Goal: Task Accomplishment & Management: Manage account settings

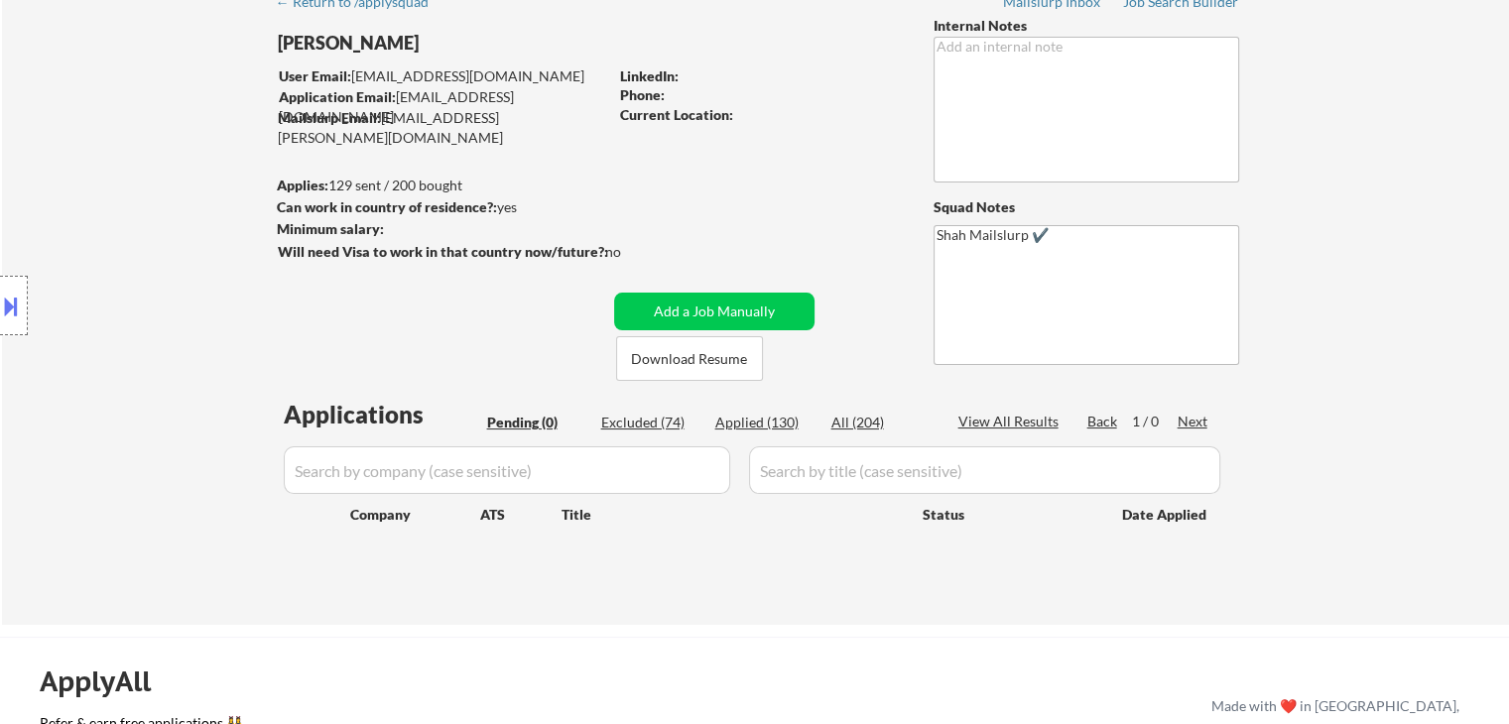
scroll to position [99, 0]
click at [768, 415] on div "Applied (130)" at bounding box center [764, 422] width 99 height 20
select select ""applied""
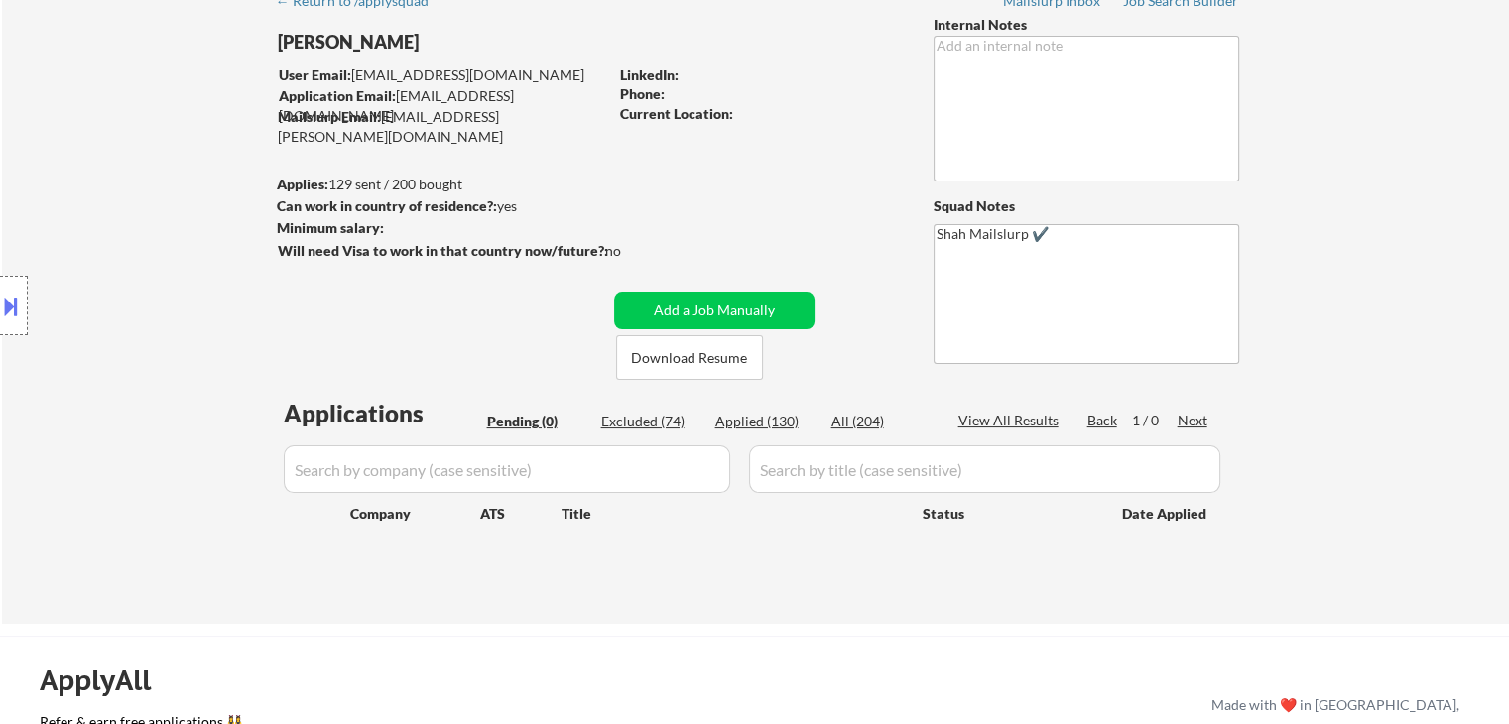
select select ""applied""
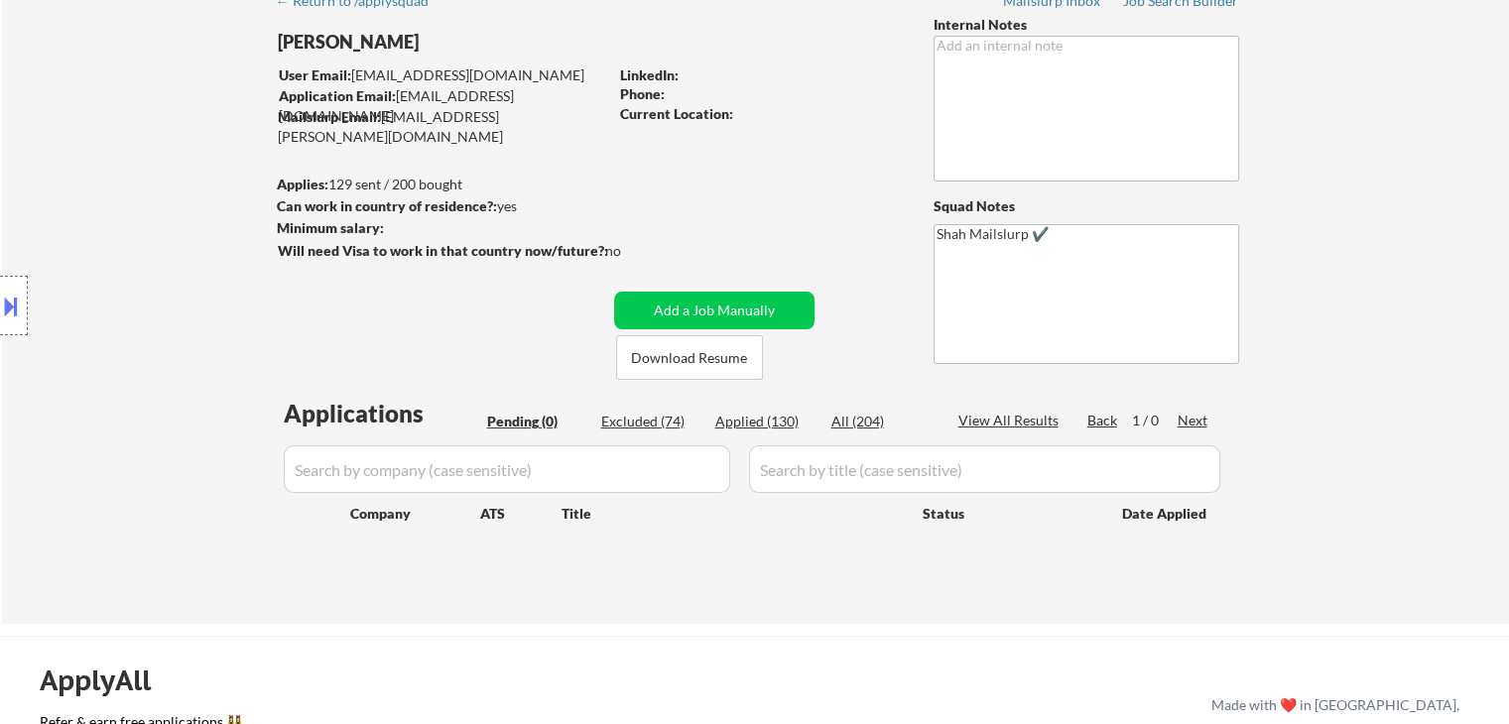
select select ""applied""
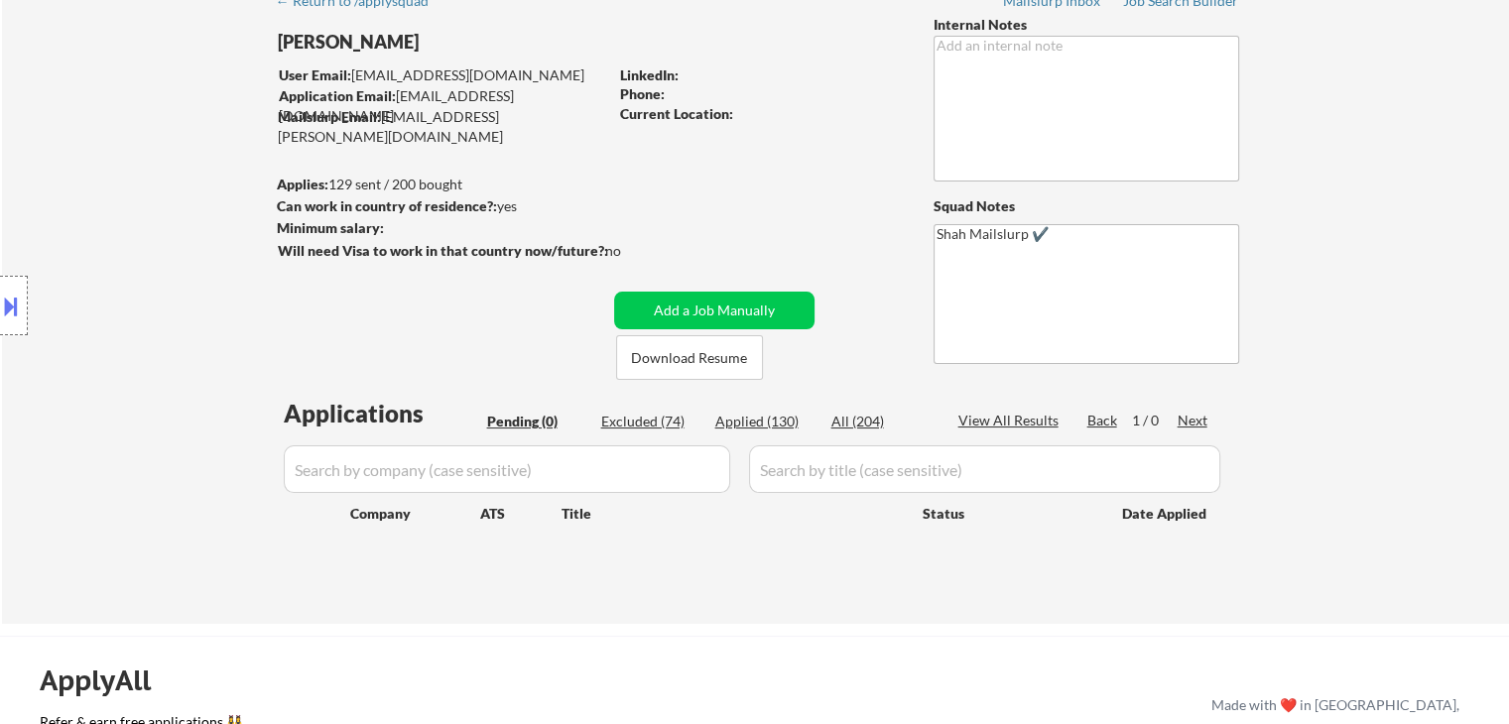
select select ""applied""
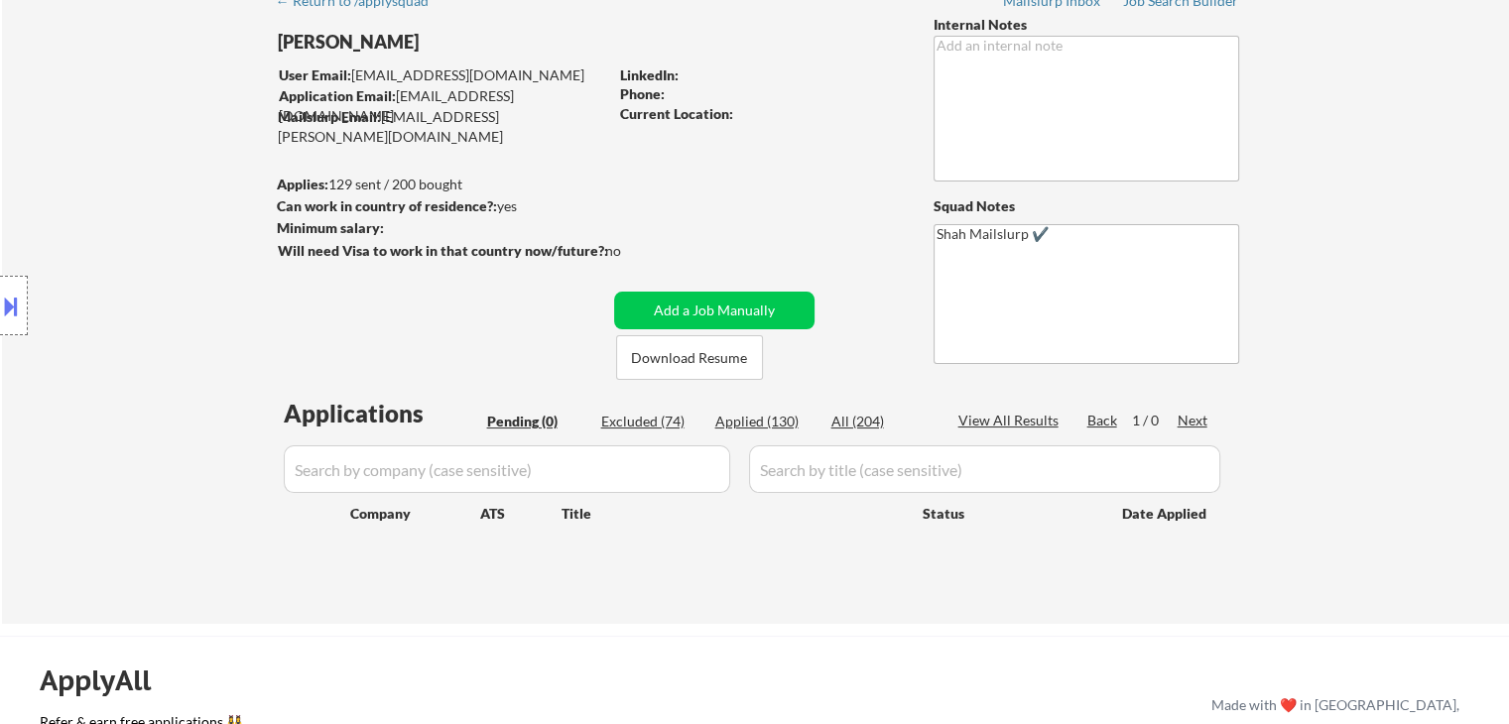
select select ""applied""
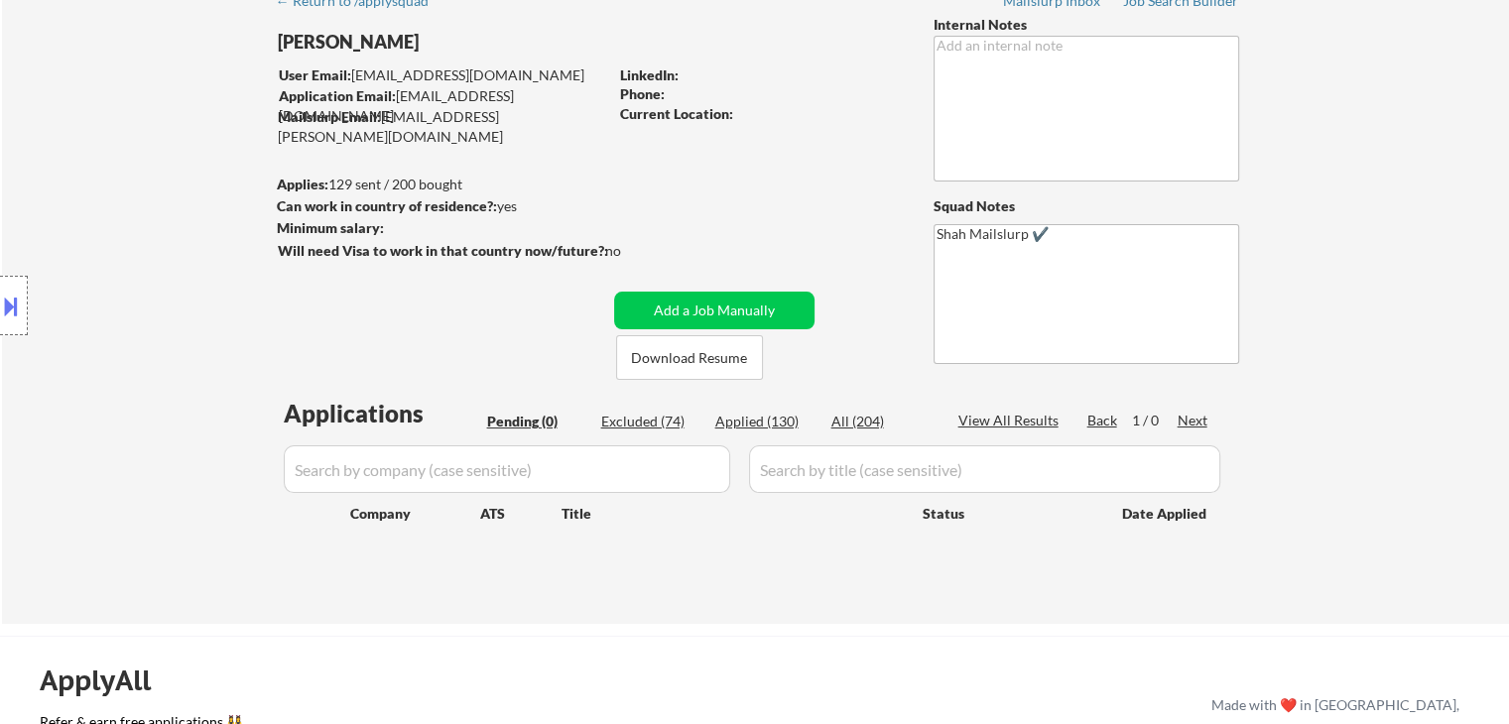
select select ""applied""
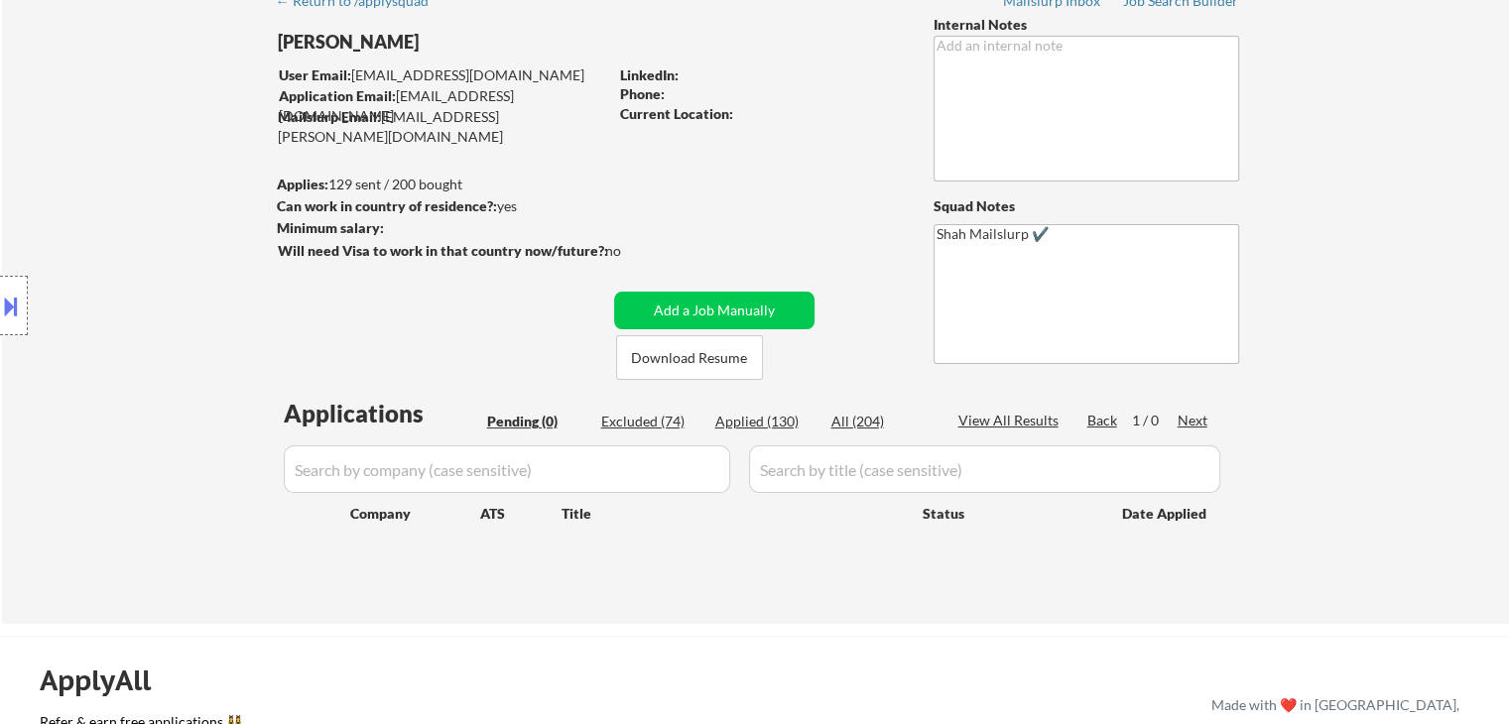
select select ""applied""
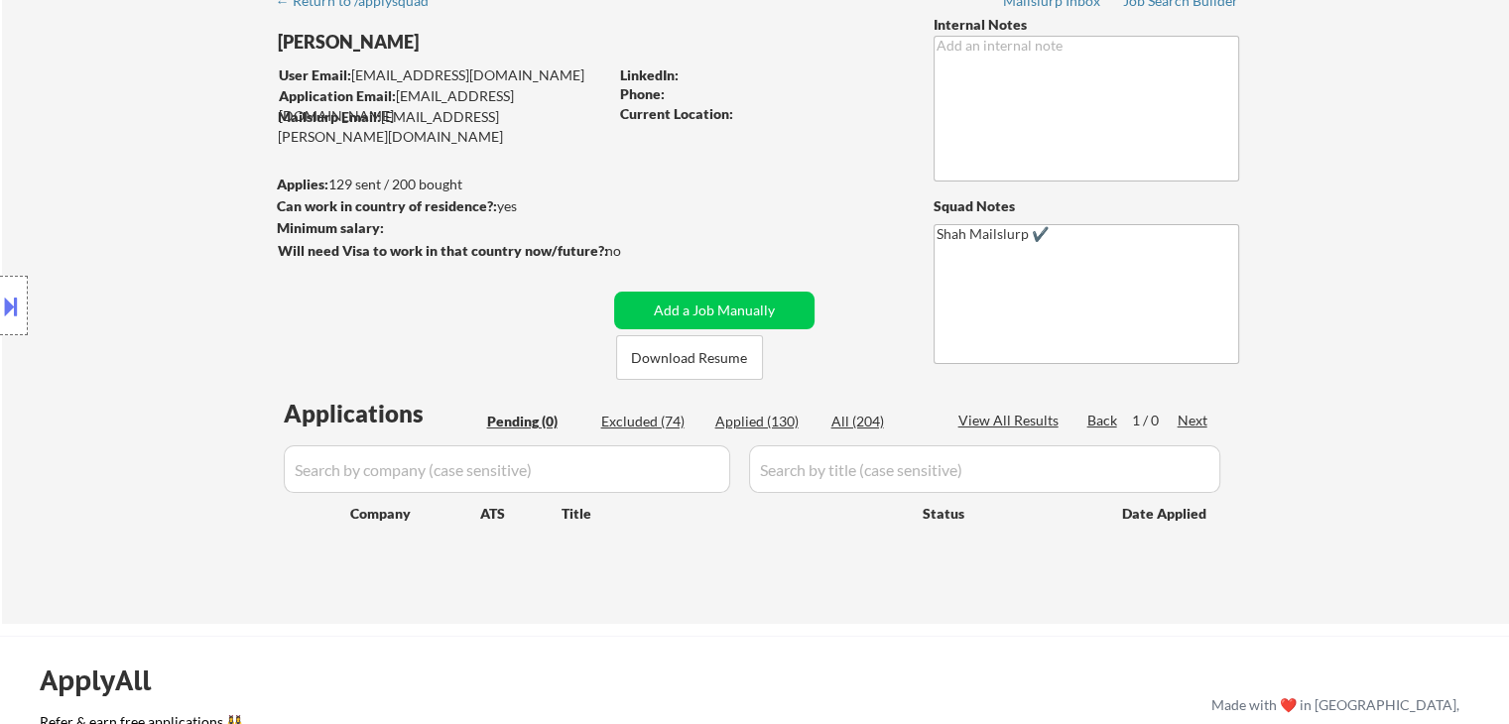
select select ""applied""
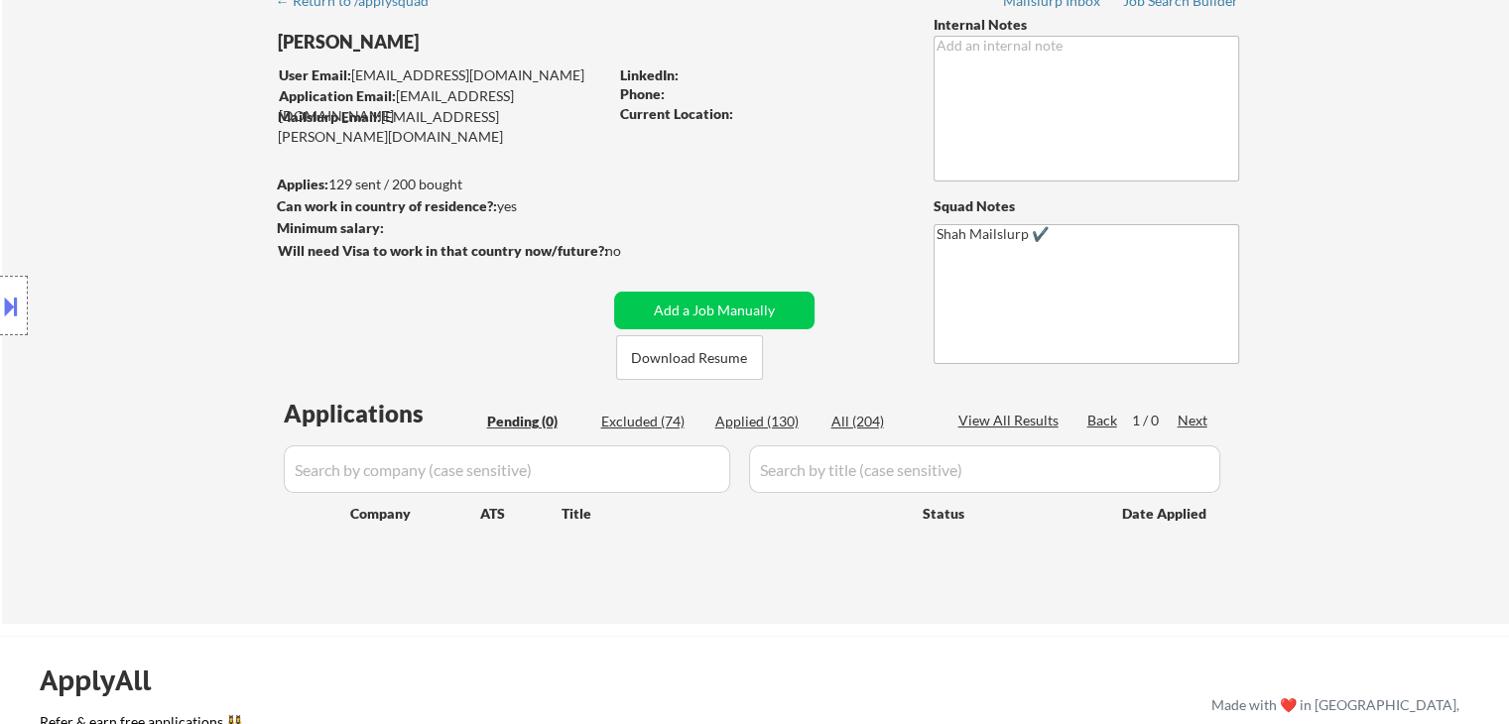
select select ""applied""
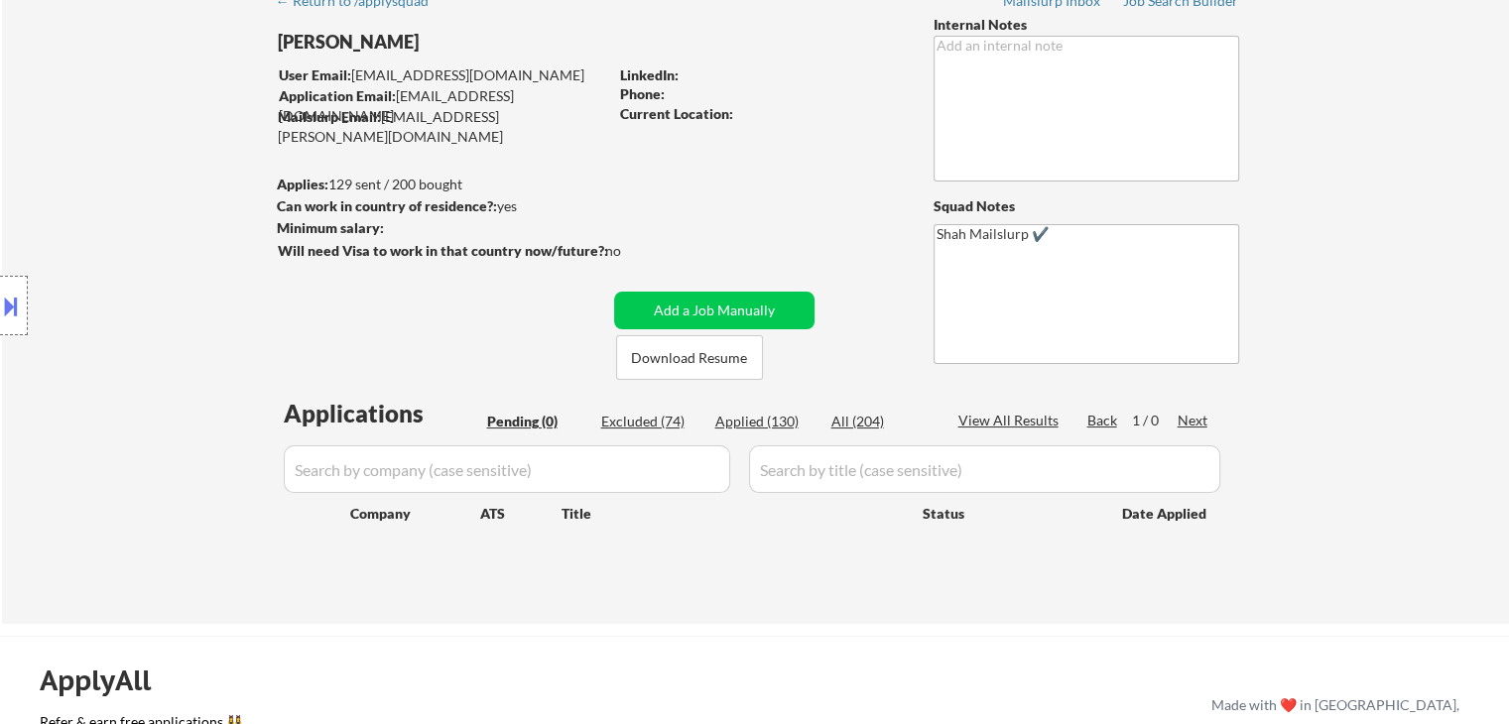
select select ""applied""
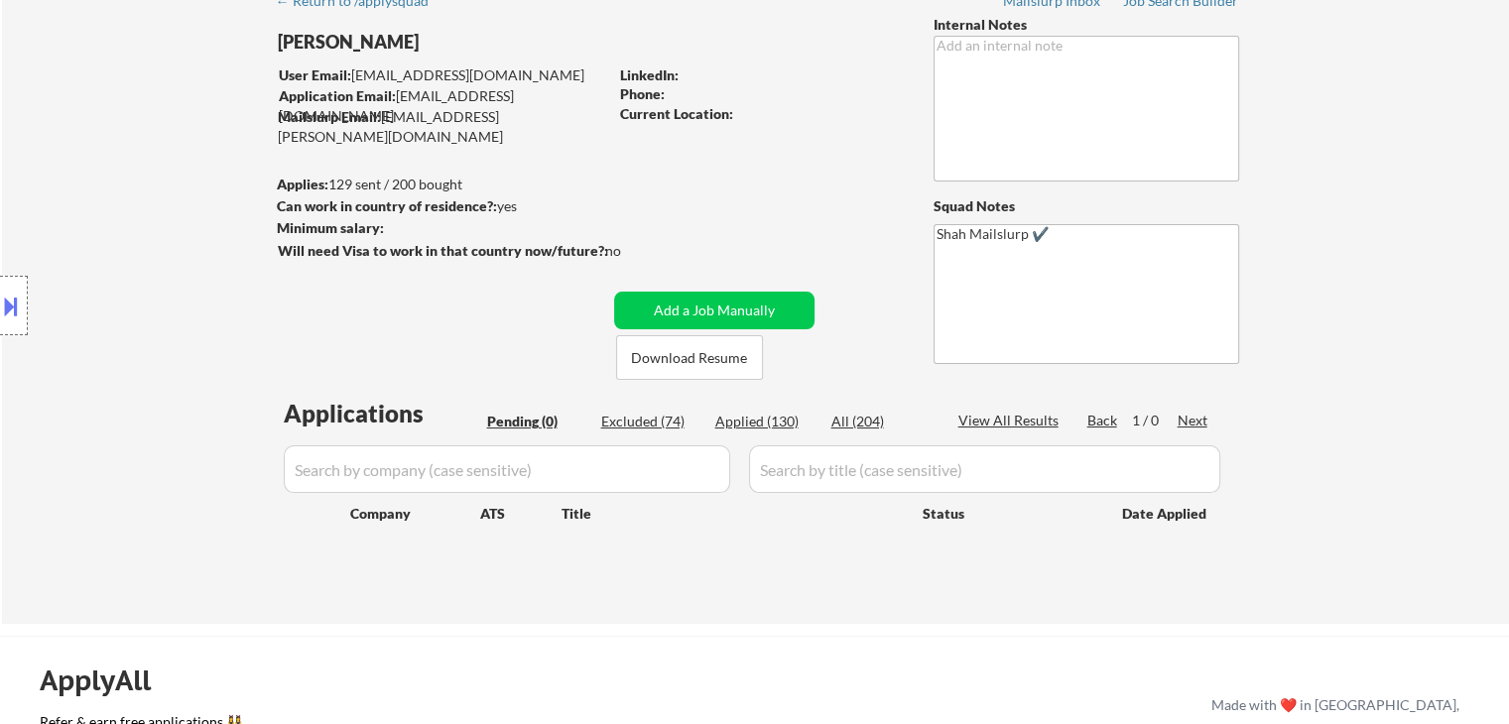
select select ""applied""
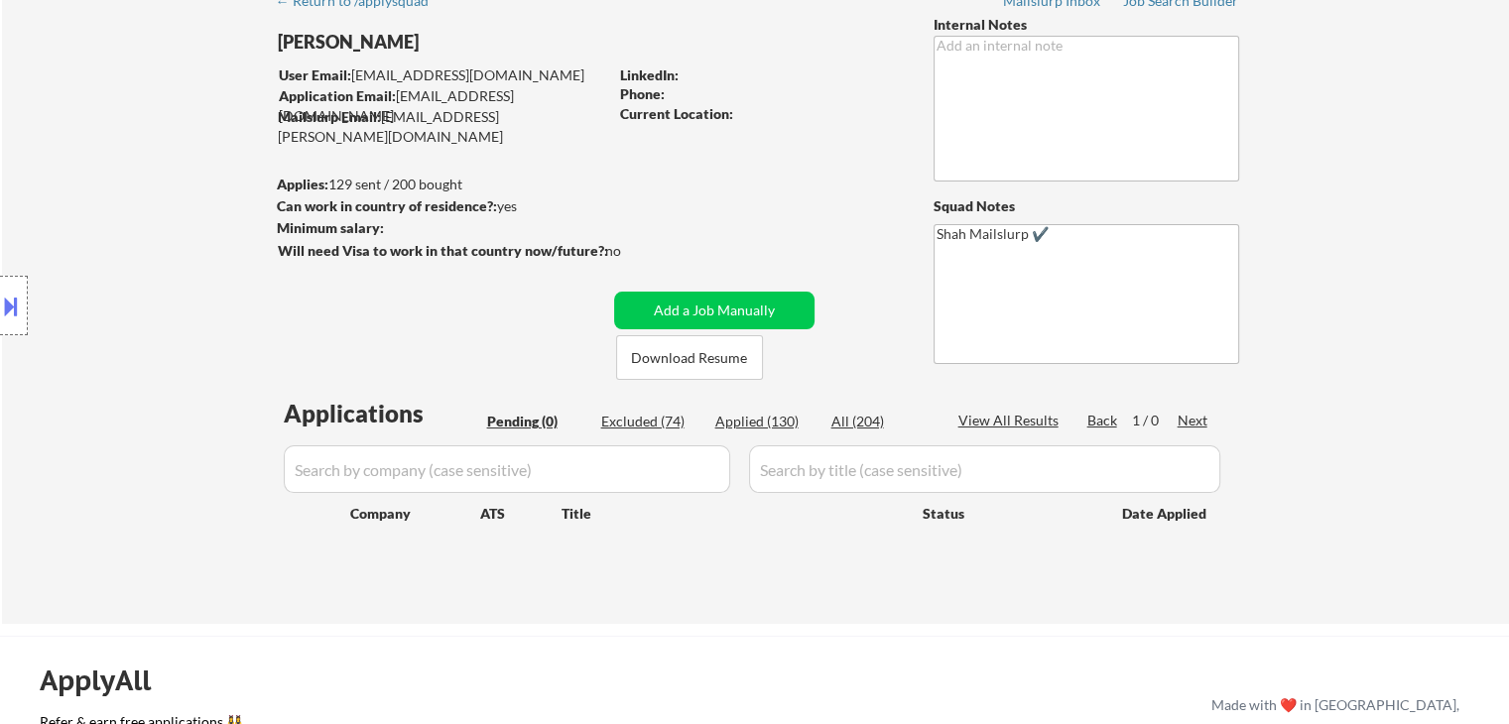
select select ""applied""
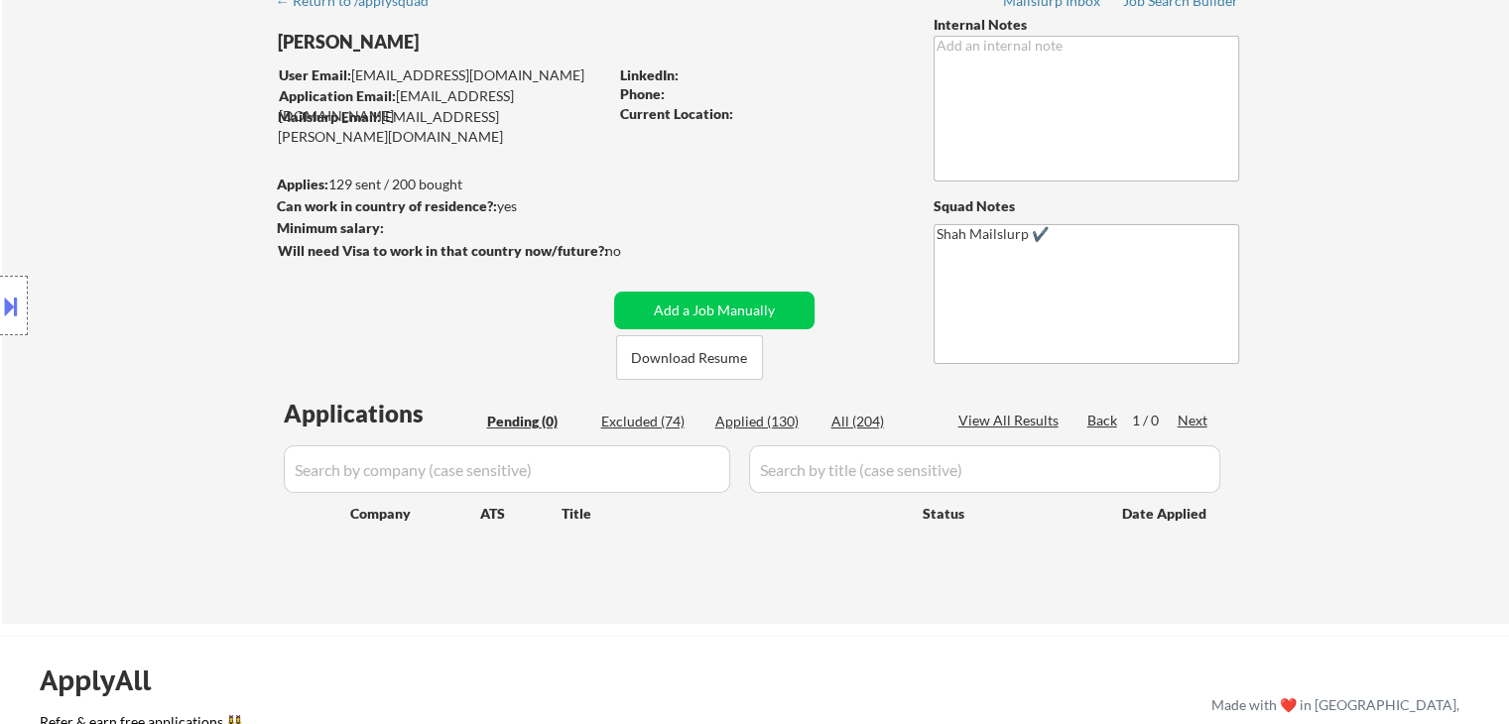
select select ""applied""
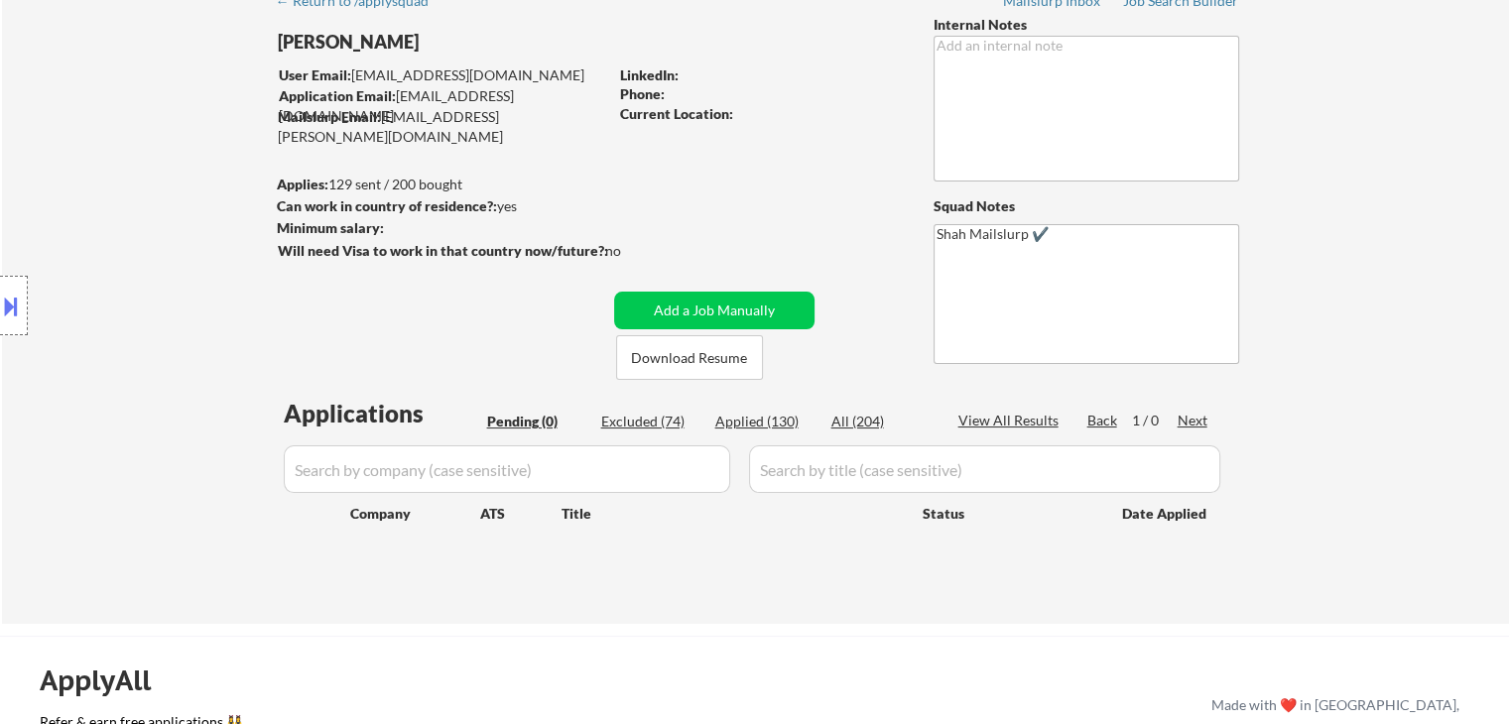
select select ""applied""
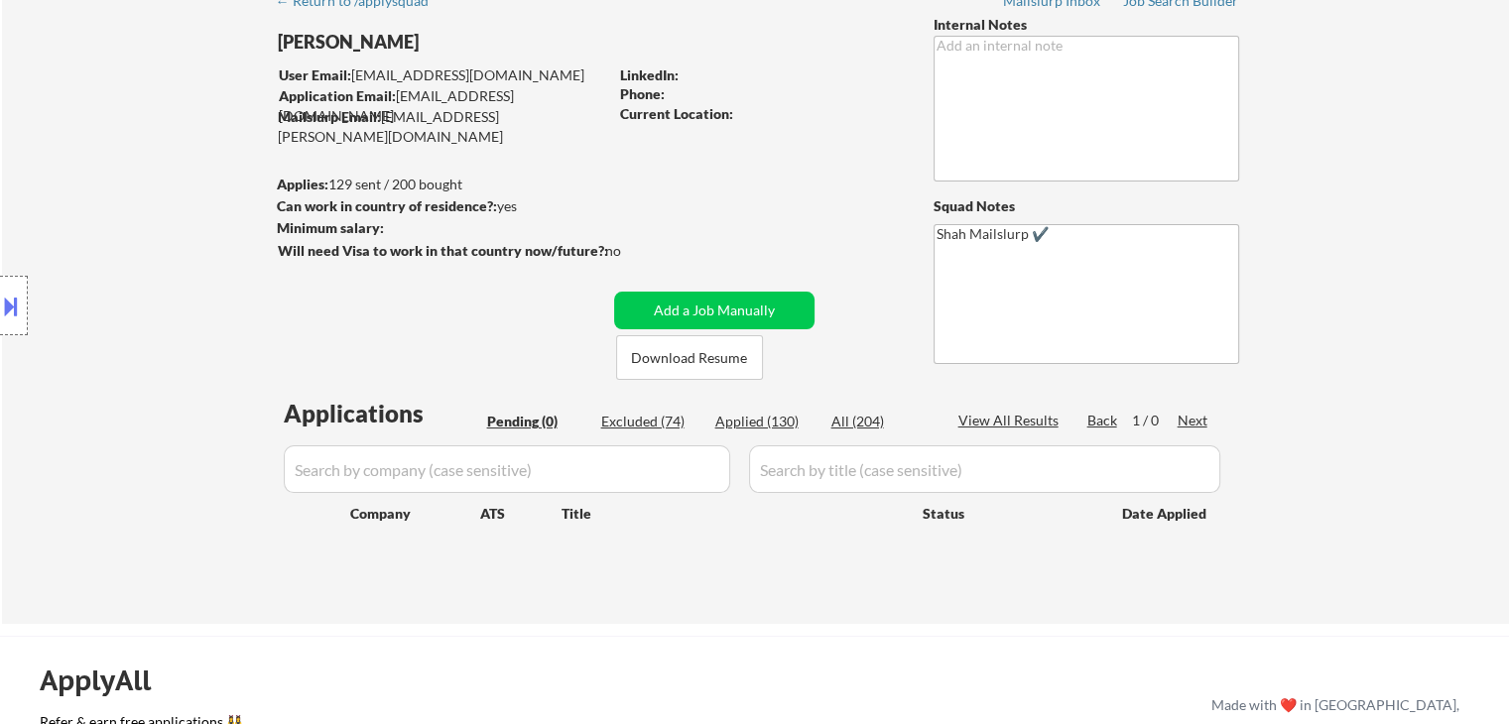
select select ""applied""
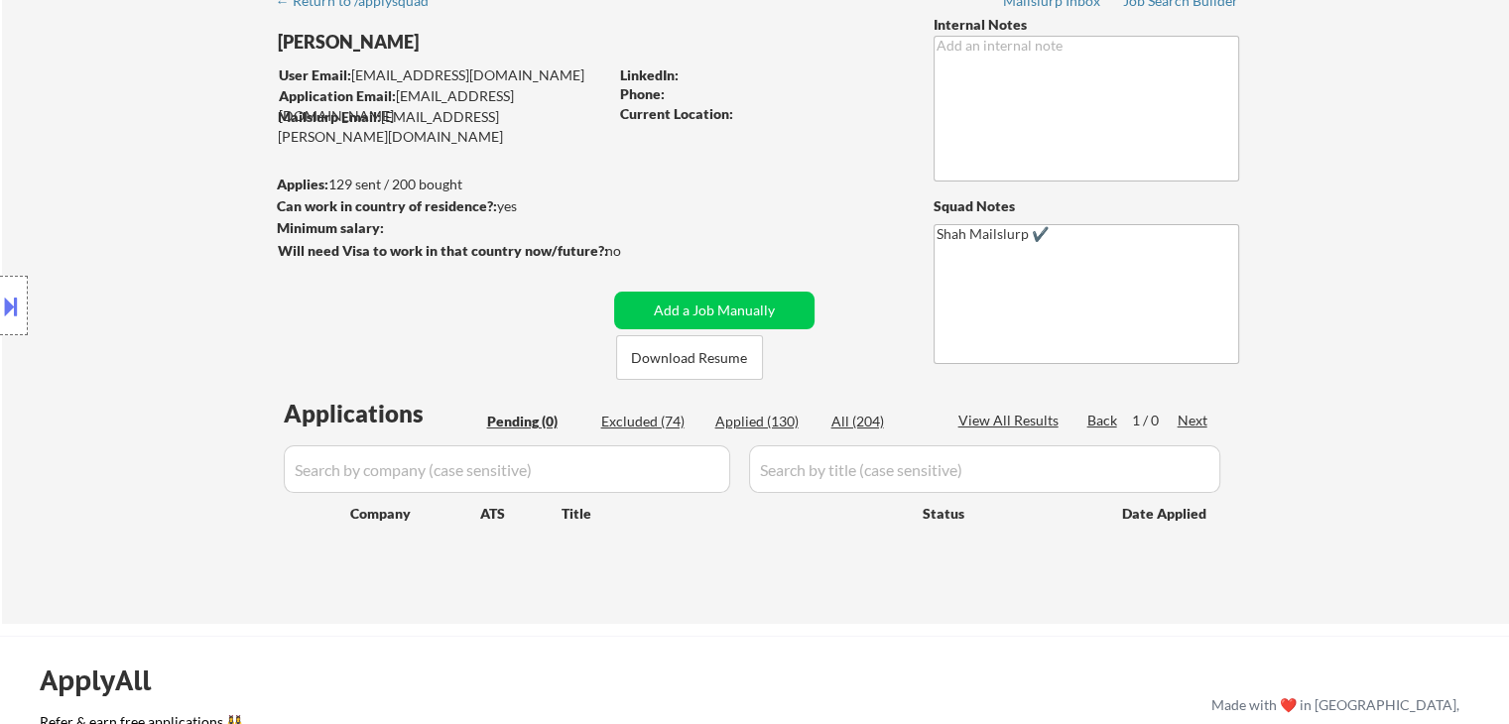
select select ""applied""
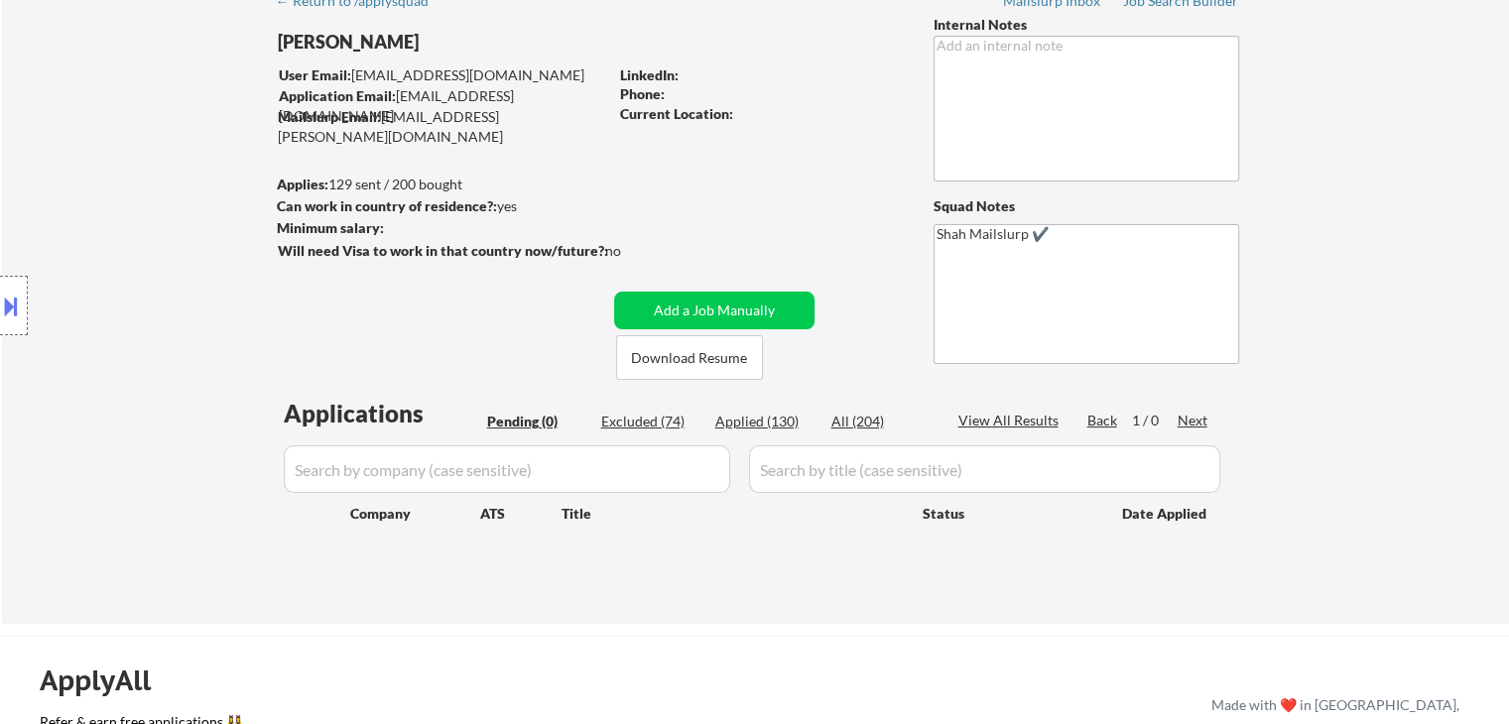
select select ""applied""
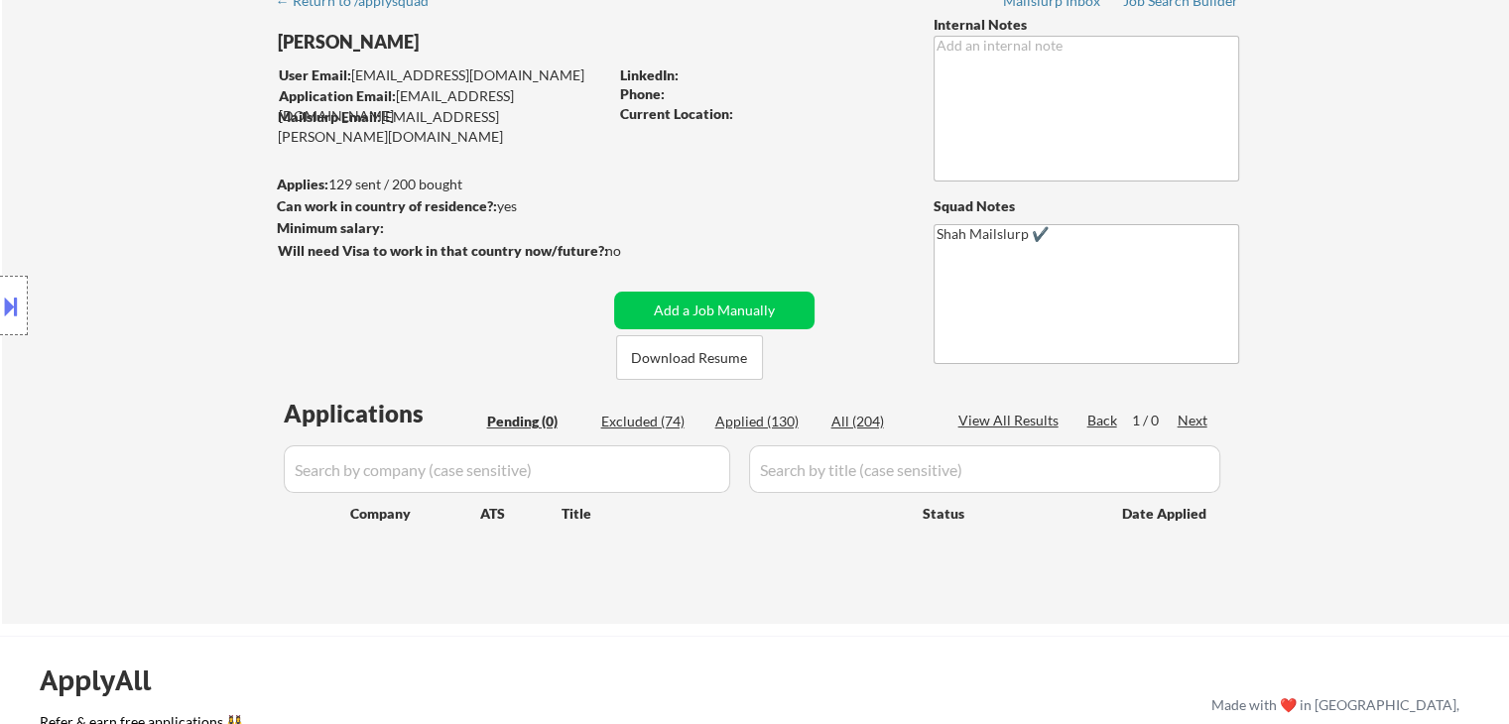
select select ""applied""
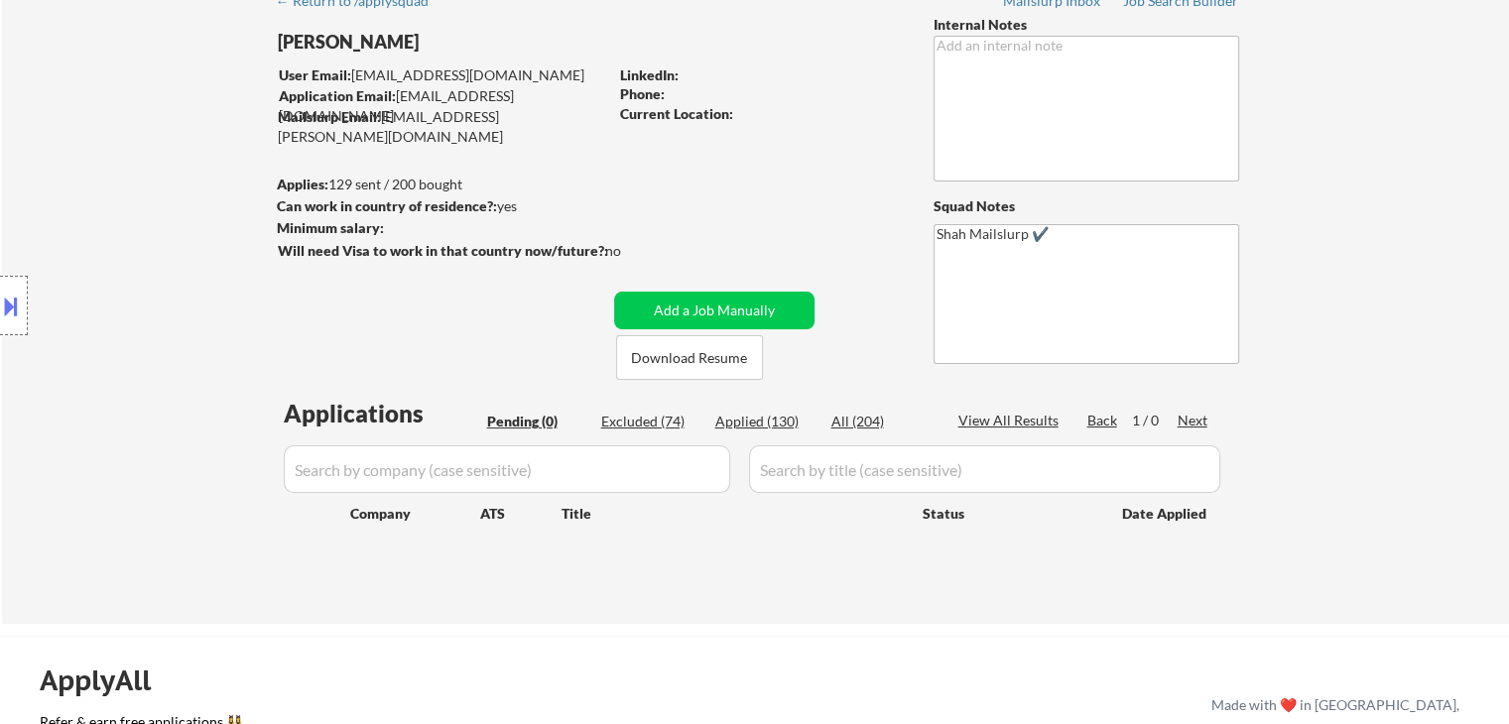
select select ""applied""
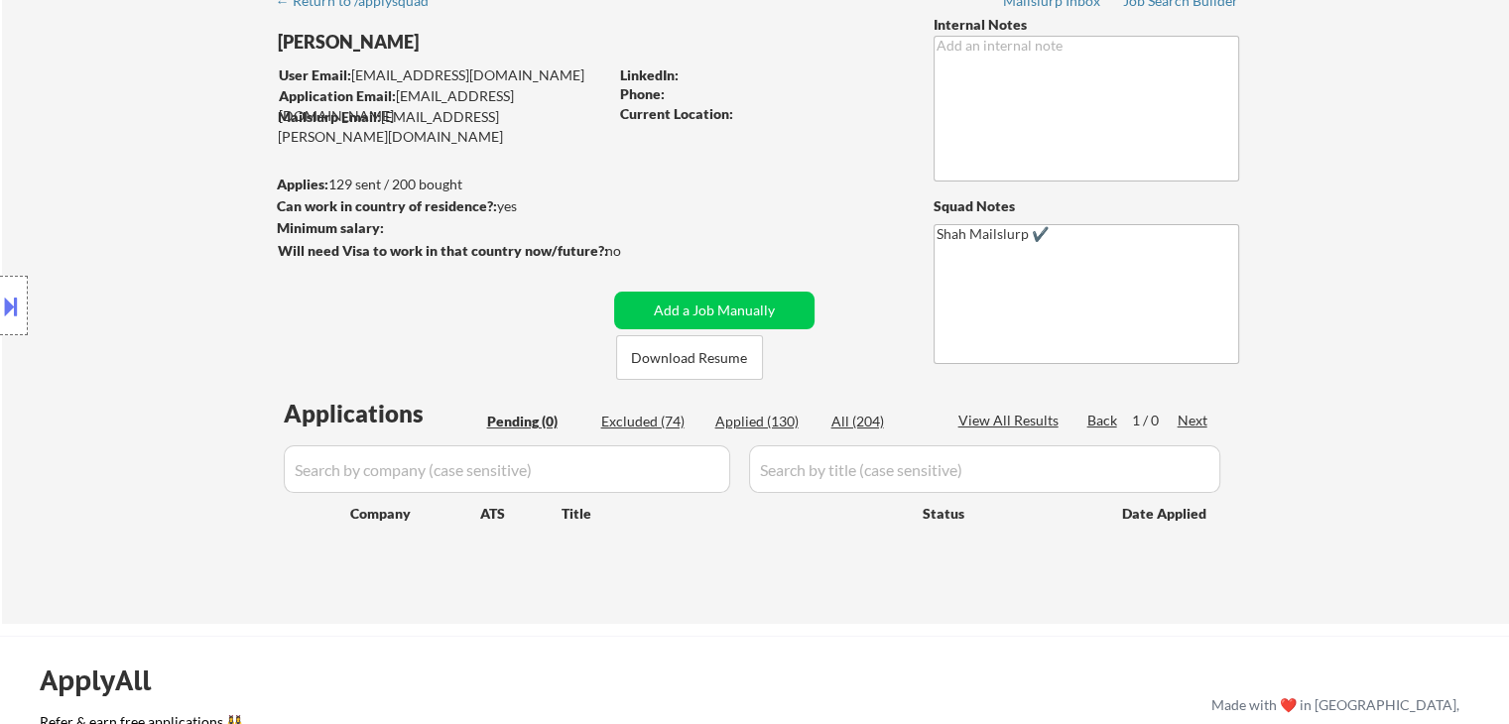
select select ""applied""
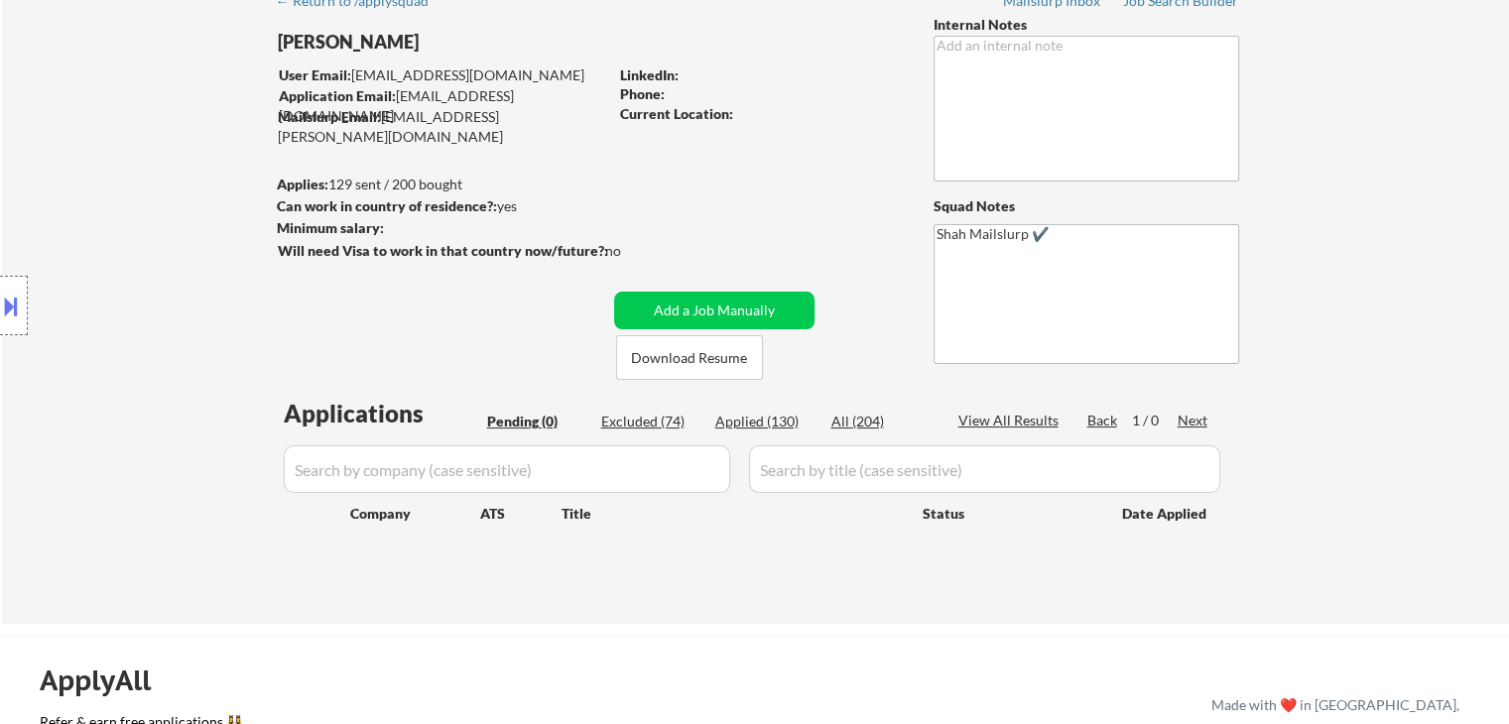
select select ""applied""
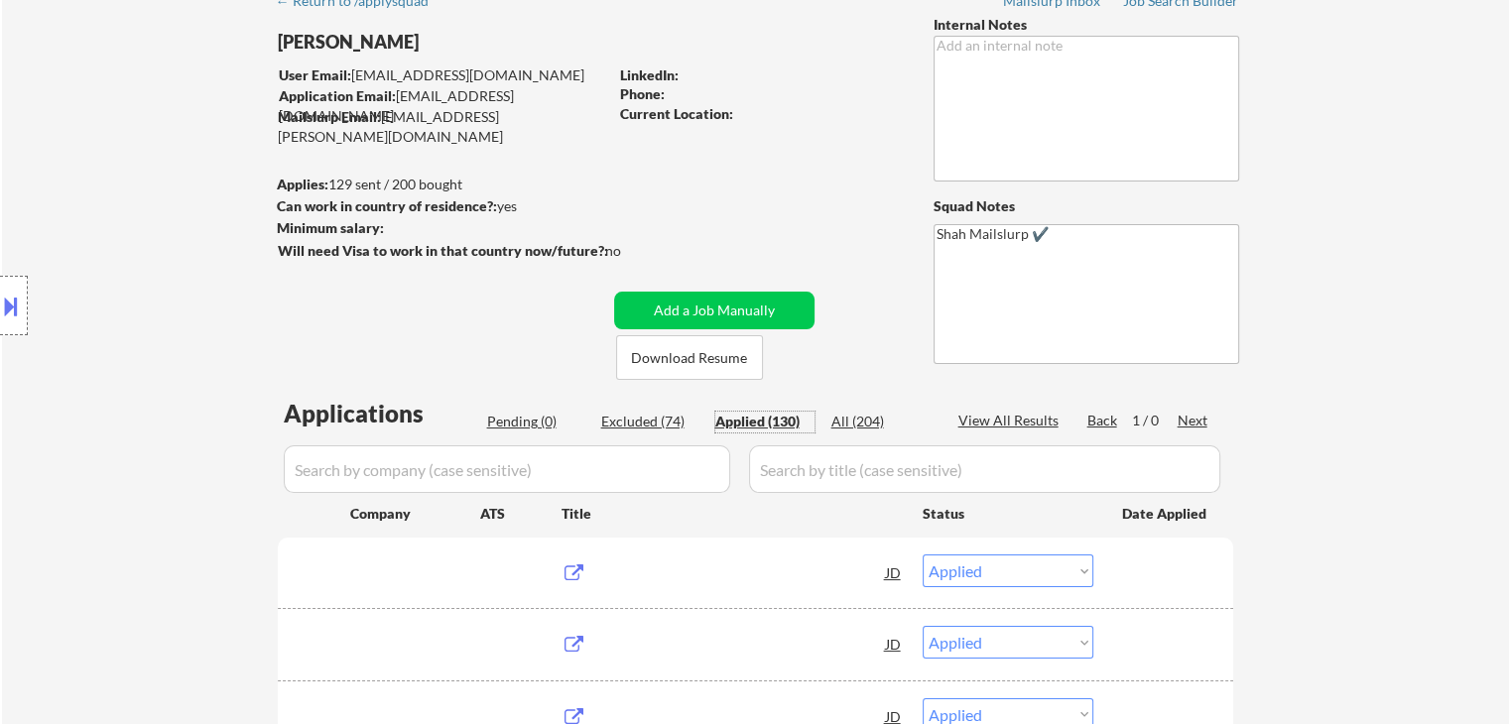
scroll to position [298, 0]
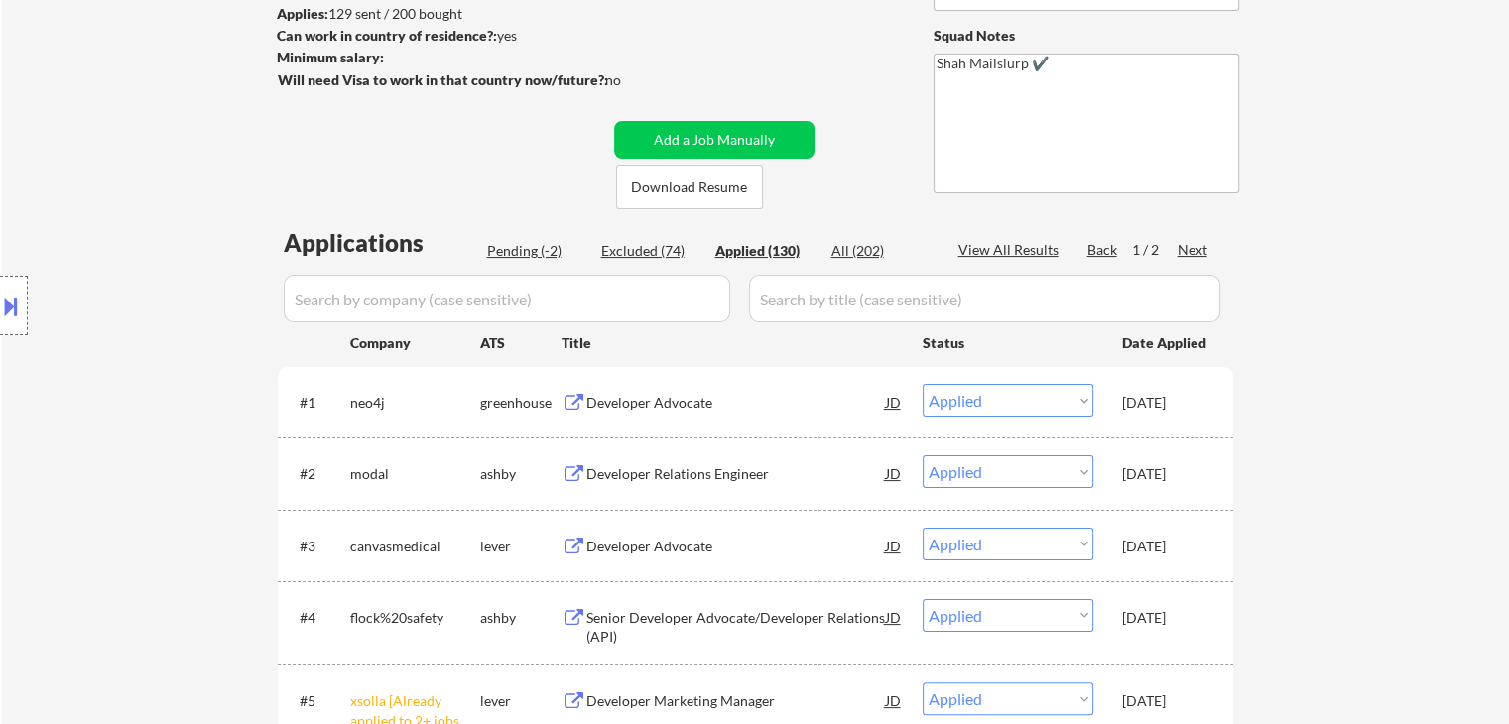
scroll to position [99, 0]
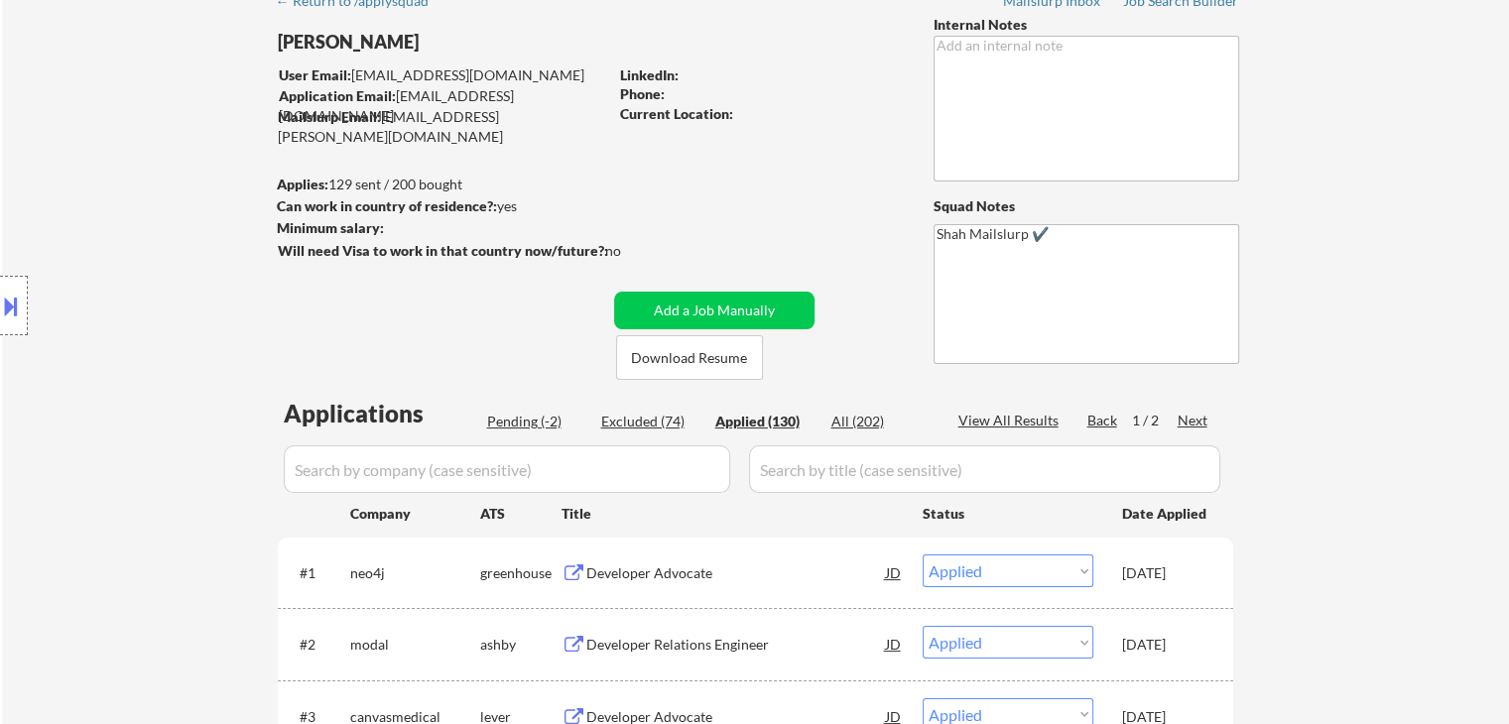
drag, startPoint x: 524, startPoint y: 419, endPoint x: 523, endPoint y: 430, distance: 11.0
click at [524, 418] on div "Pending (-2)" at bounding box center [536, 422] width 99 height 20
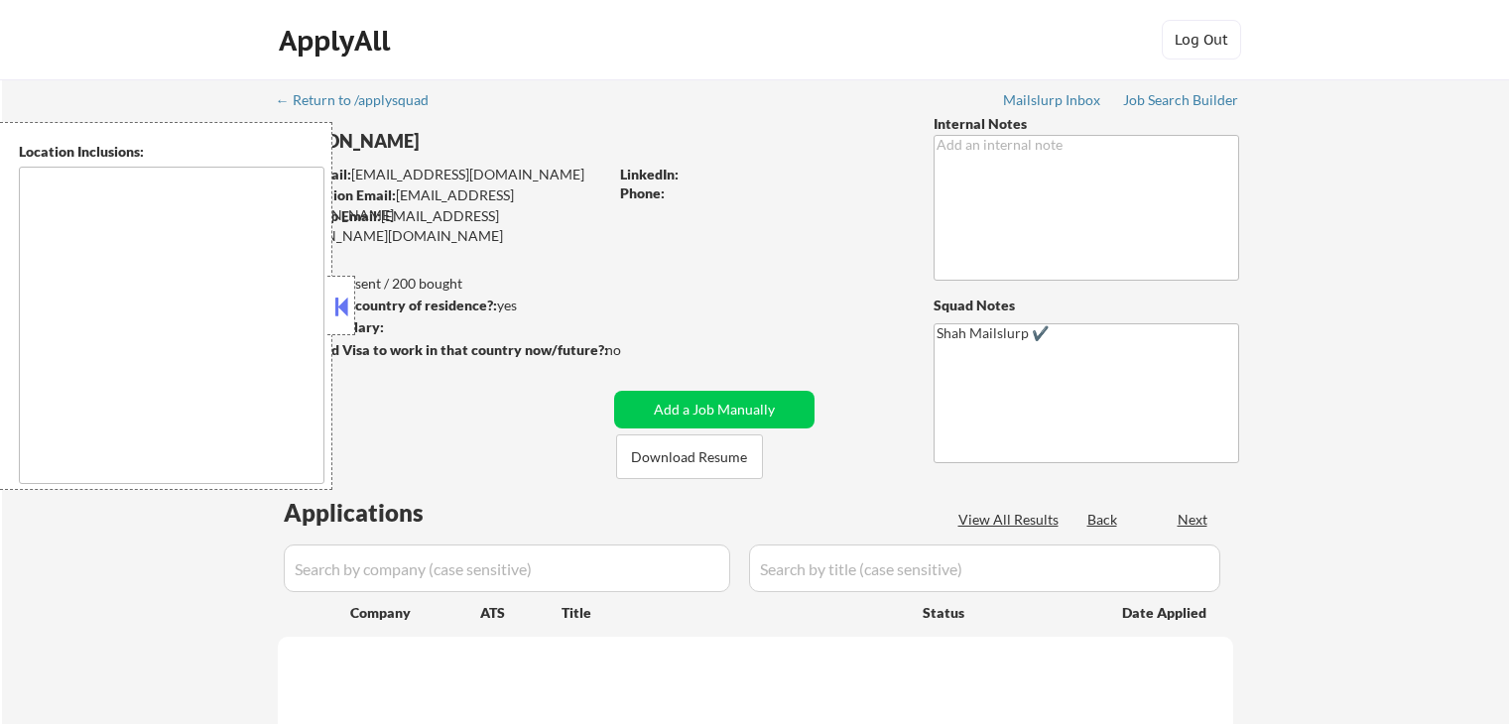
scroll to position [179, 0]
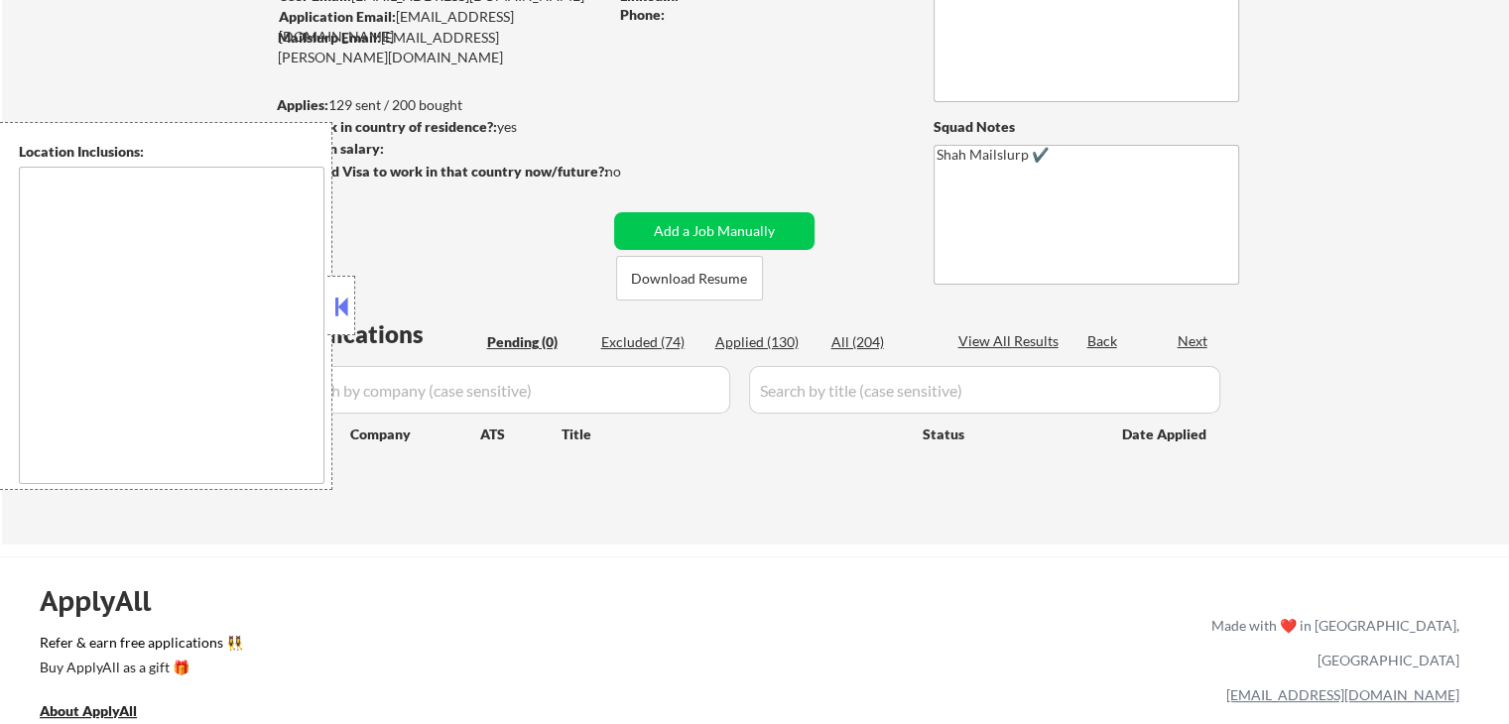
type textarea "[GEOGRAPHIC_DATA], [GEOGRAPHIC_DATA] [GEOGRAPHIC_DATA], [GEOGRAPHIC_DATA] [GEOG…"
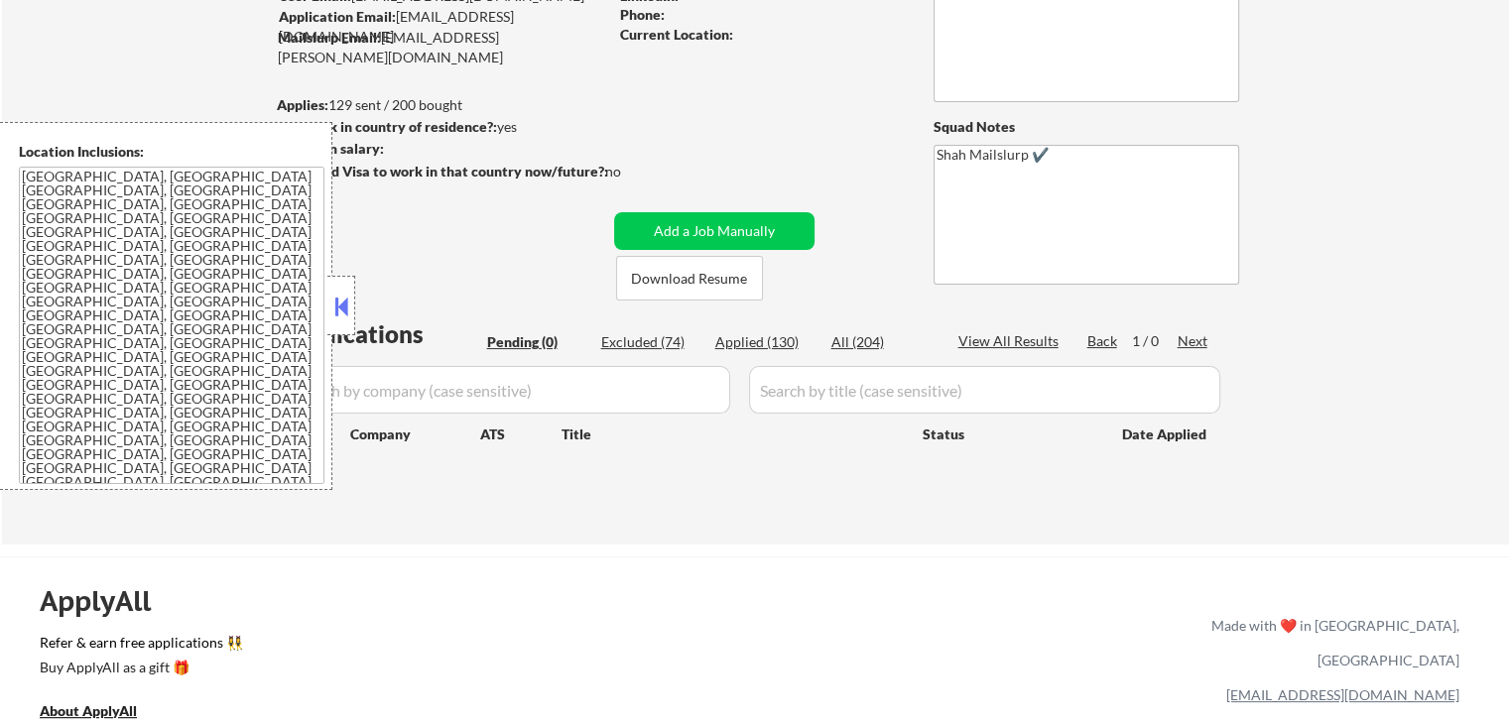
click at [341, 299] on button at bounding box center [341, 307] width 22 height 30
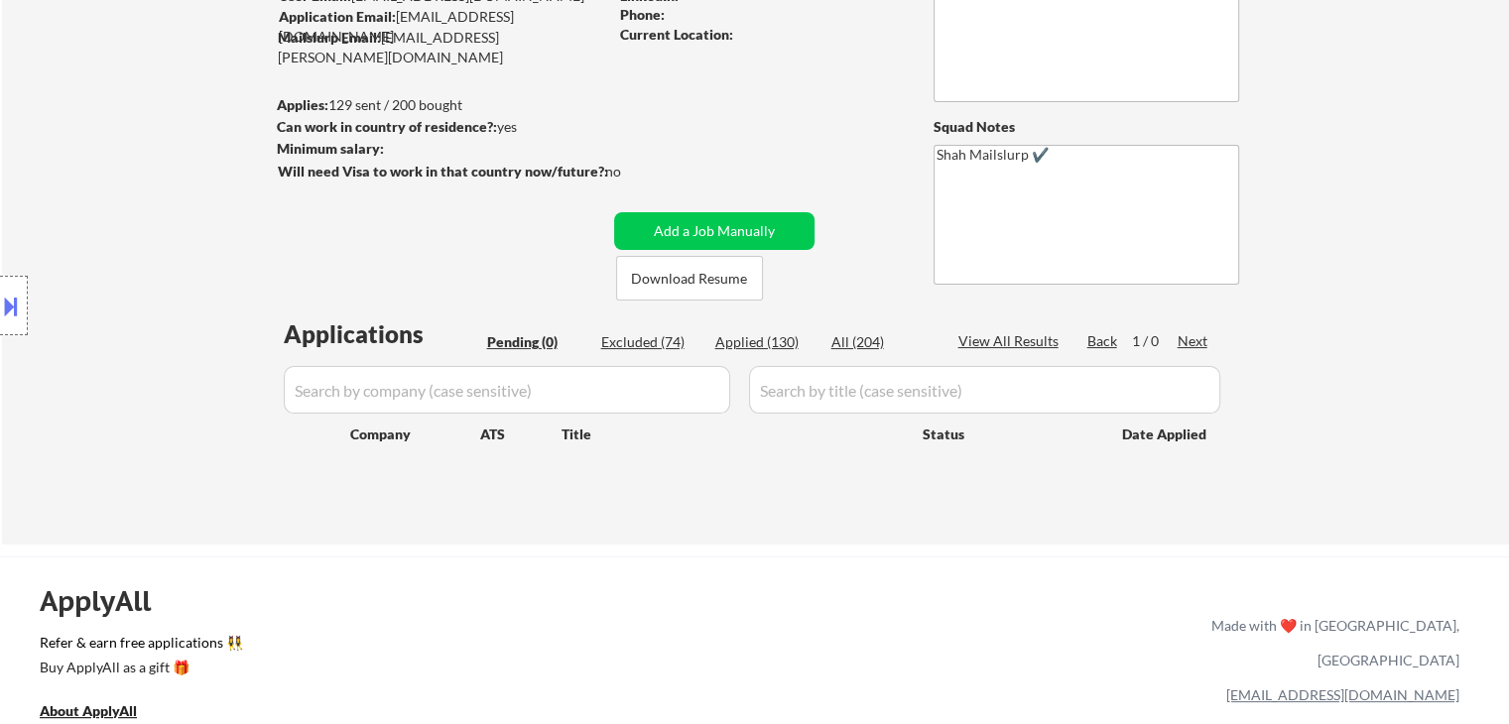
scroll to position [100, 0]
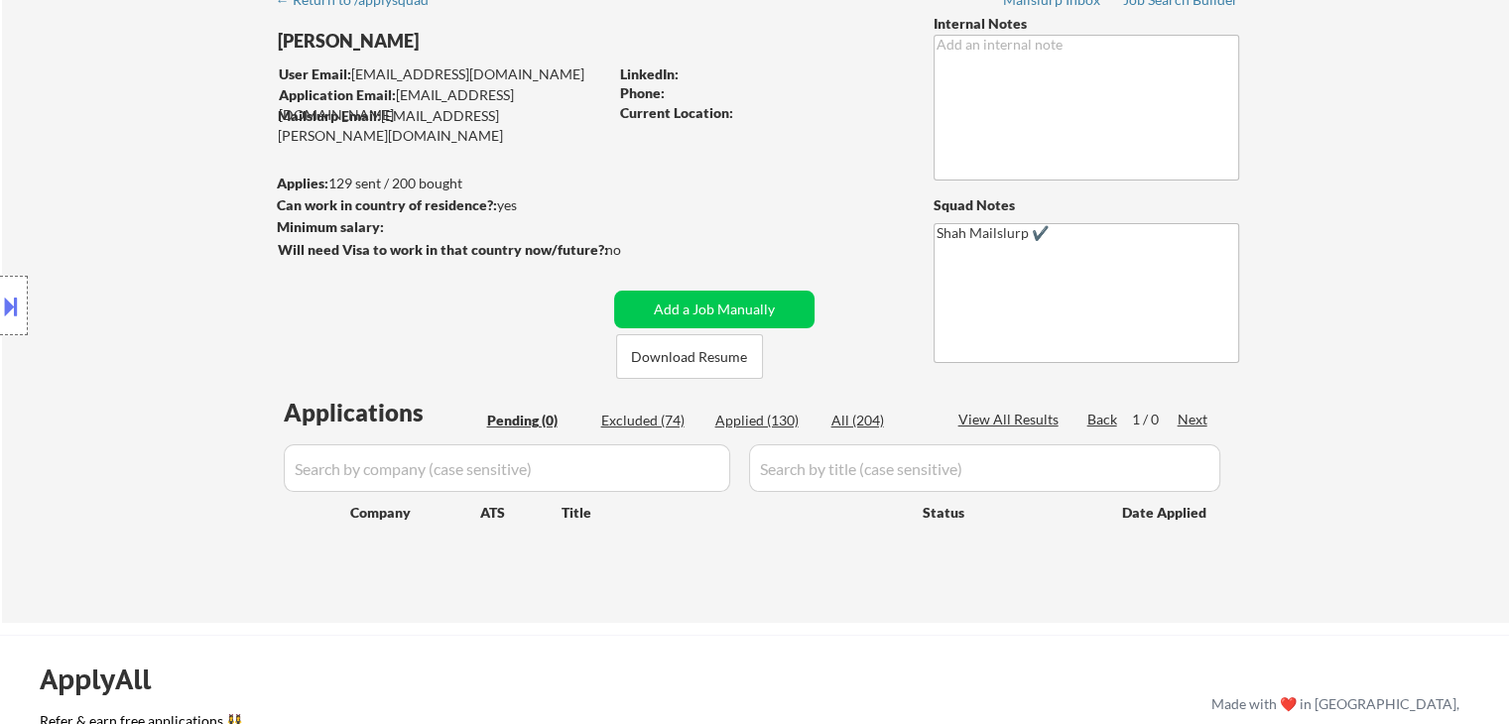
click at [145, 233] on div "Location Inclusions: San Francisco, CA Daly City, CA South San Francisco, CA Br…" at bounding box center [177, 306] width 355 height 368
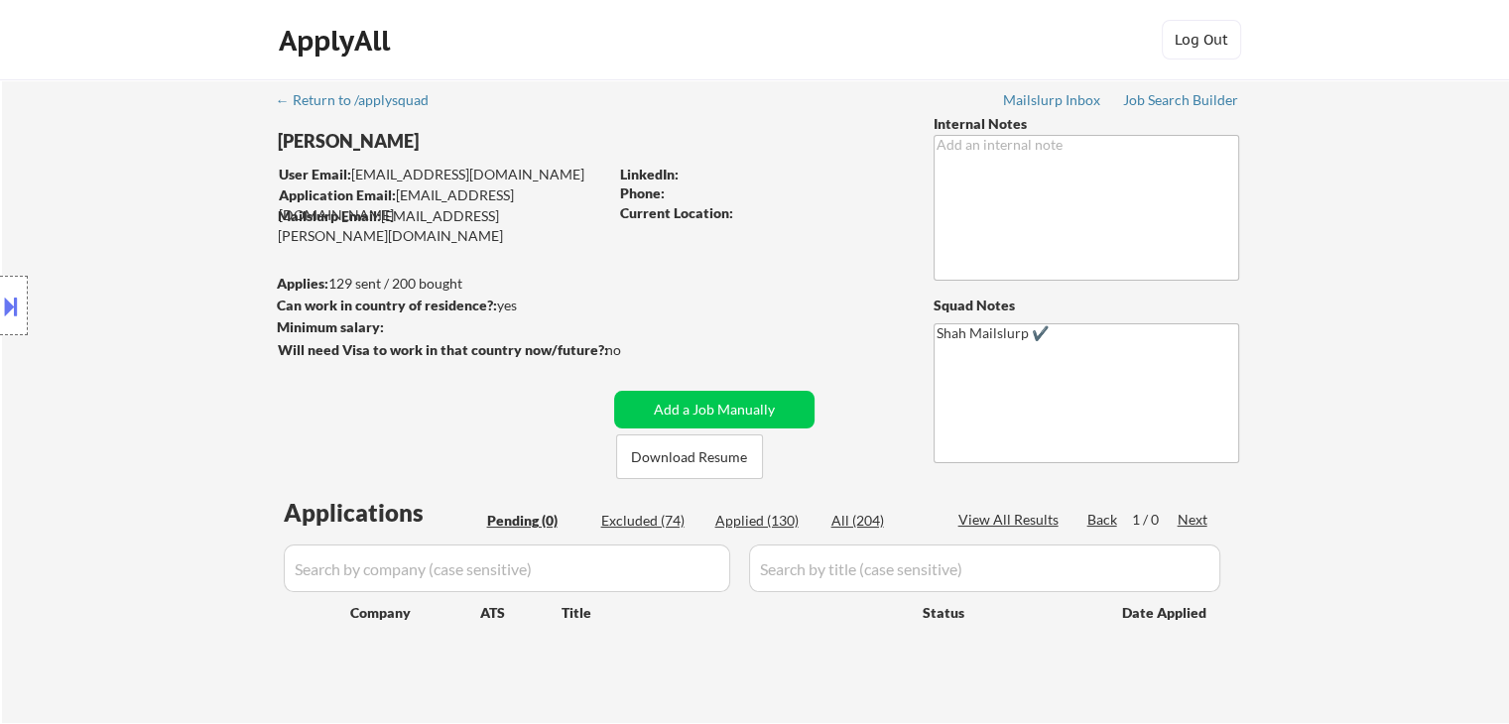
scroll to position [0, 0]
click at [179, 239] on div "Location Inclusions: San Francisco, CA Daly City, CA South San Francisco, CA Br…" at bounding box center [177, 306] width 355 height 368
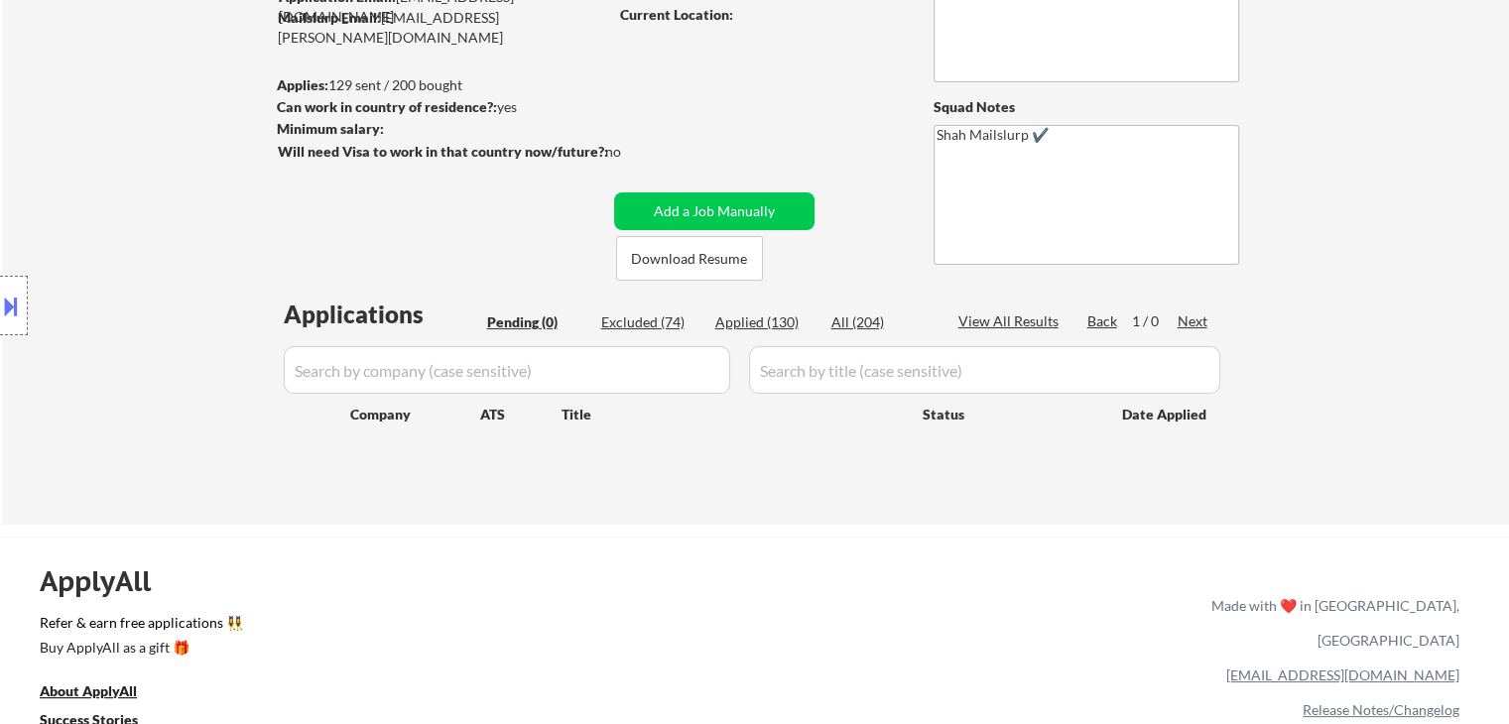
drag, startPoint x: 1356, startPoint y: 223, endPoint x: 1013, endPoint y: 169, distance: 347.6
click at [1356, 223] on div "← Return to /applysquad Mailslurp Inbox Job Search Builder Rynn Mancuso User Em…" at bounding box center [755, 203] width 1507 height 644
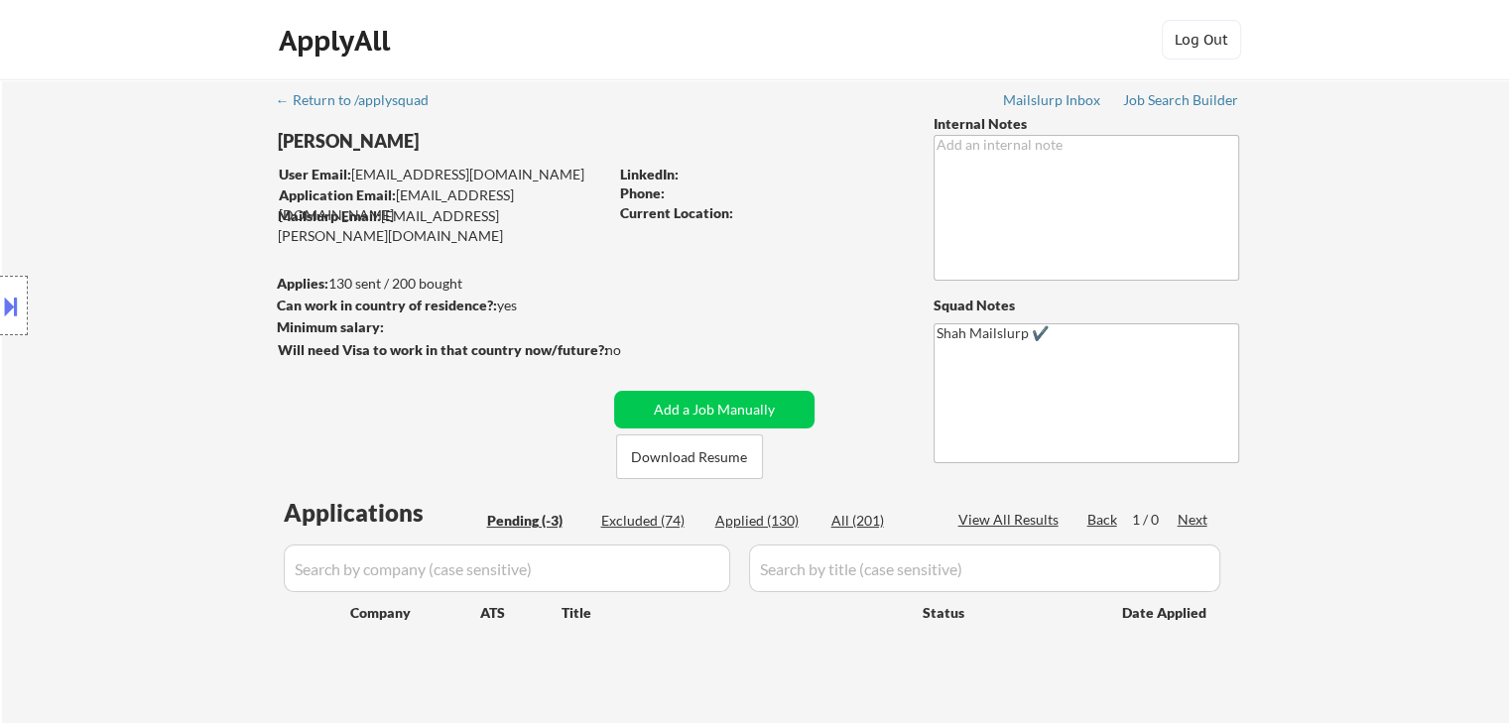
click at [247, 207] on div "Location Inclusions: San Francisco, CA Daly City, CA South San Francisco, CA Br…" at bounding box center [177, 306] width 355 height 368
click at [99, 171] on div "Location Inclusions: San Francisco, CA Daly City, CA South San Francisco, CA Br…" at bounding box center [177, 306] width 355 height 368
